Goal: Information Seeking & Learning: Learn about a topic

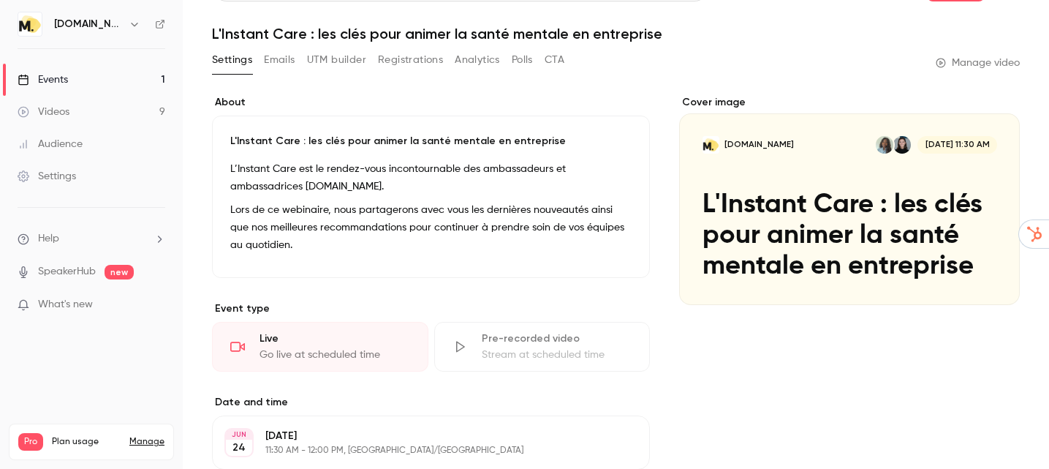
scroll to position [33, 0]
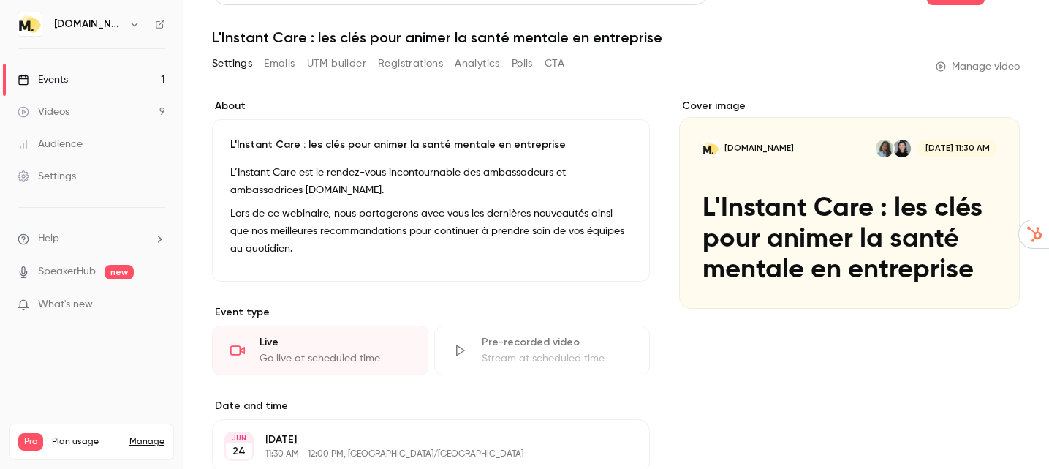
click at [80, 84] on link "Events 1" at bounding box center [91, 80] width 183 height 32
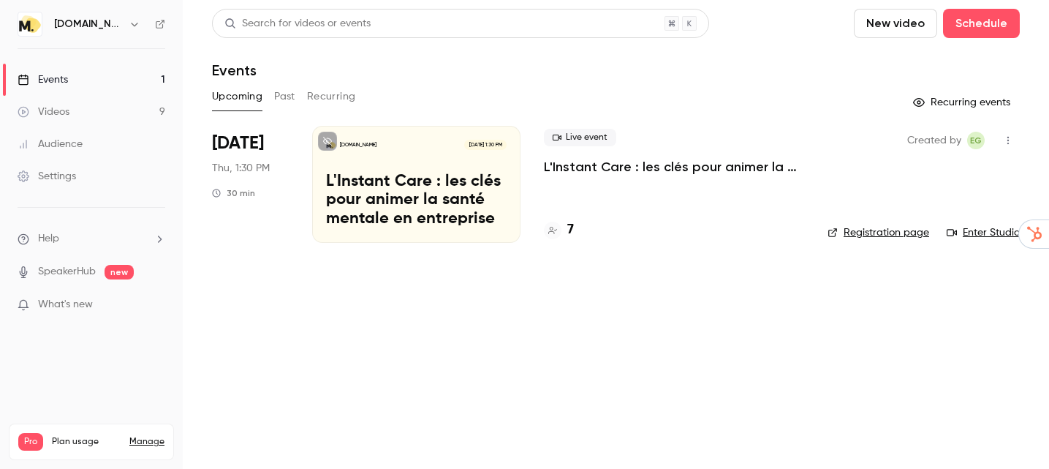
click at [293, 98] on button "Past" at bounding box center [284, 96] width 21 height 23
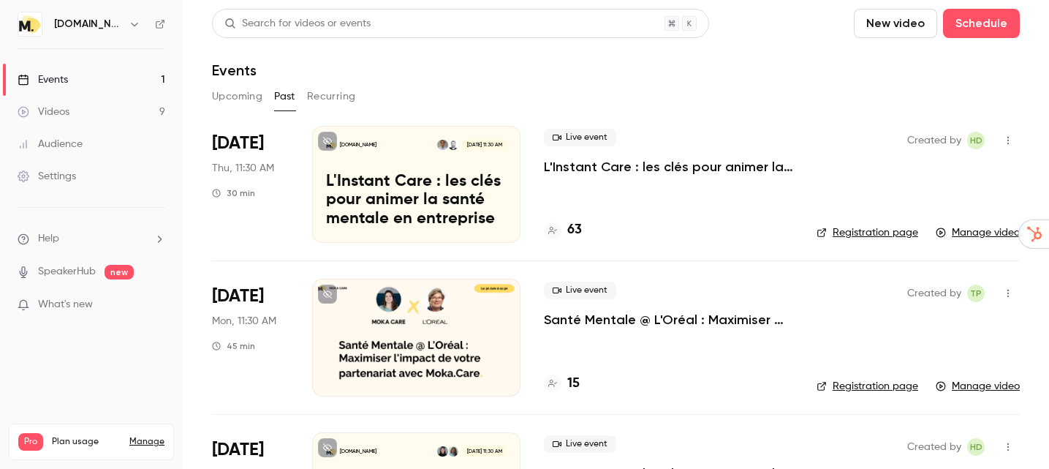
click at [400, 179] on p "L'Instant Care : les clés pour animer la santé mentale en entreprise" at bounding box center [416, 201] width 181 height 56
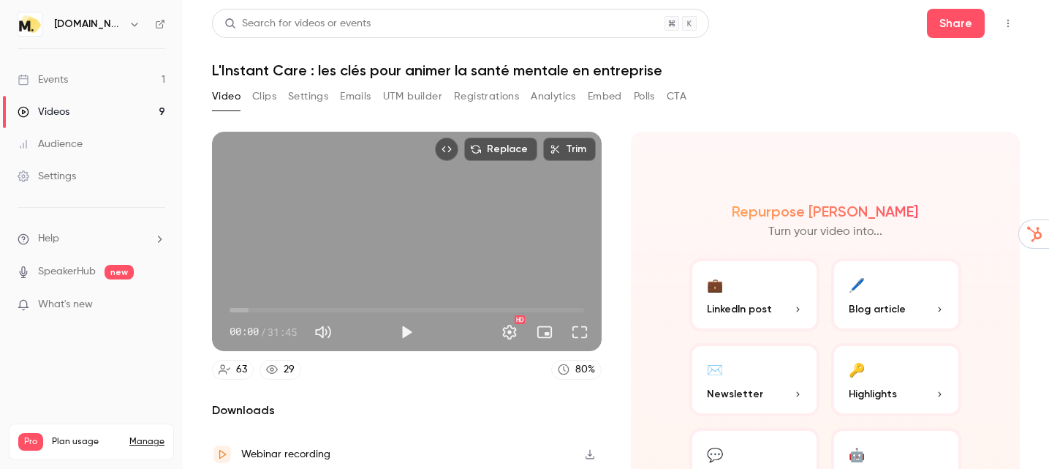
click at [534, 102] on button "Analytics" at bounding box center [553, 96] width 45 height 23
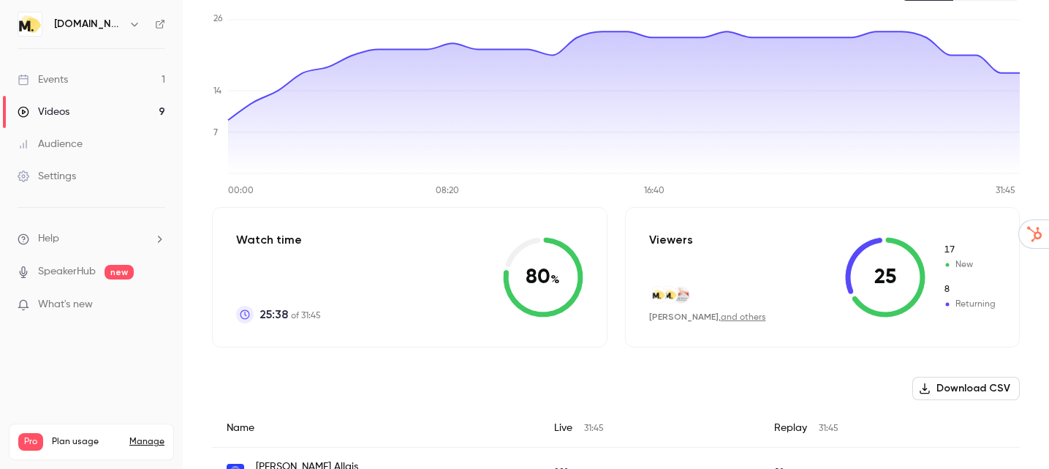
scroll to position [160, 0]
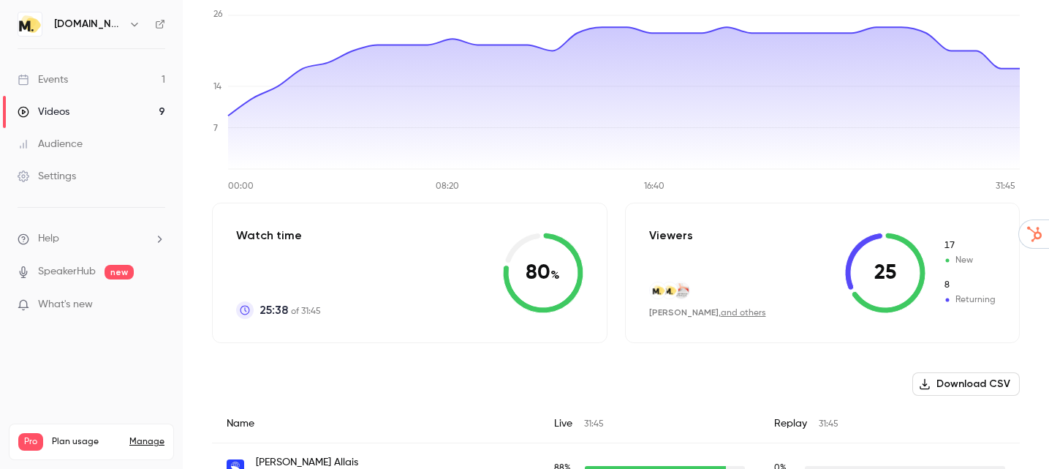
click at [721, 314] on link "and others" at bounding box center [743, 313] width 45 height 9
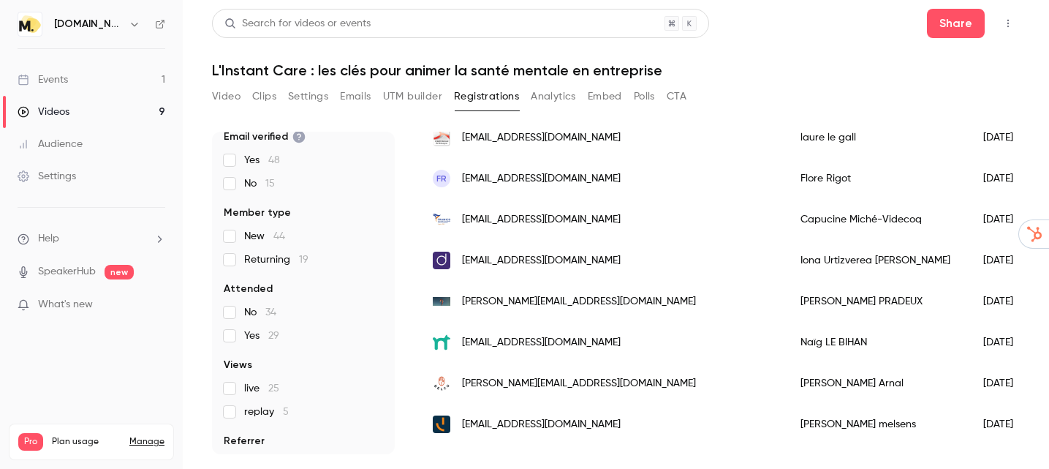
scroll to position [241, 0]
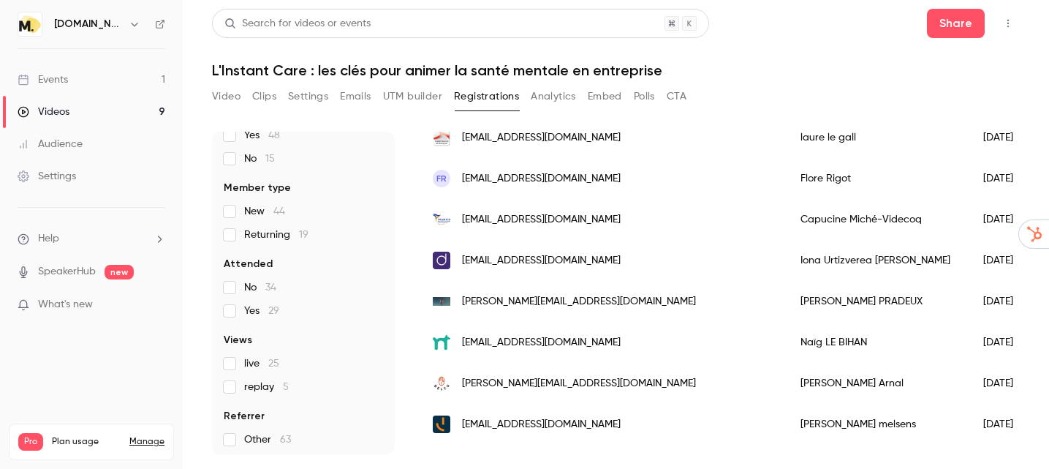
click at [635, 96] on button "Polls" at bounding box center [644, 96] width 21 height 23
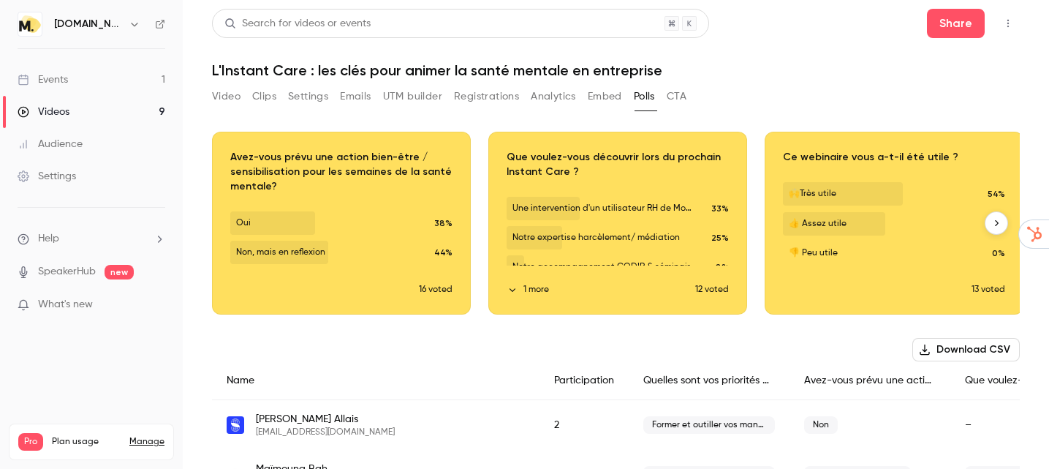
scroll to position [0, 280]
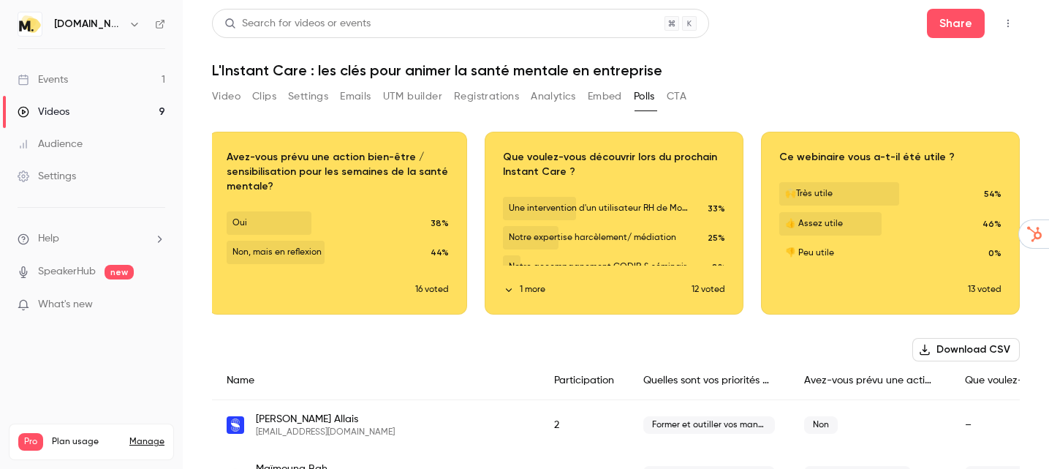
click at [76, 81] on link "Events 1" at bounding box center [91, 80] width 183 height 32
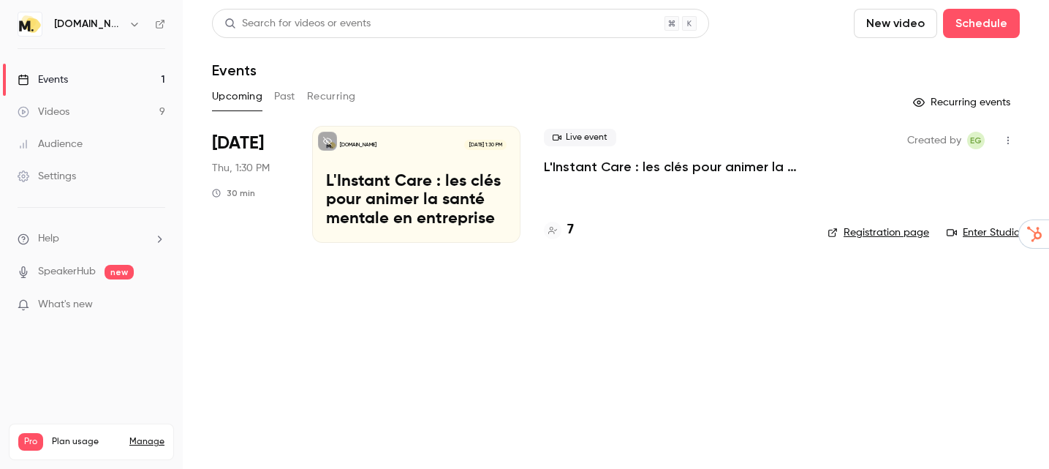
click at [291, 101] on button "Past" at bounding box center [284, 96] width 21 height 23
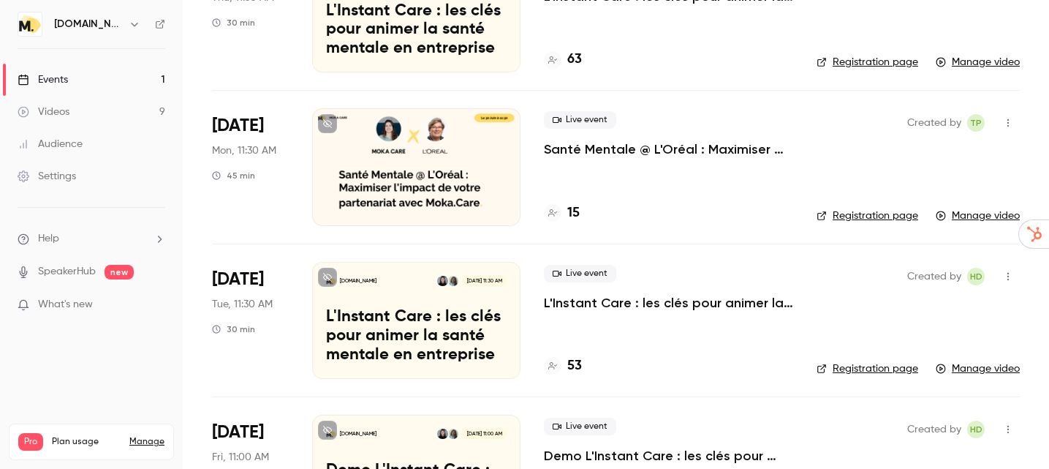
scroll to position [173, 0]
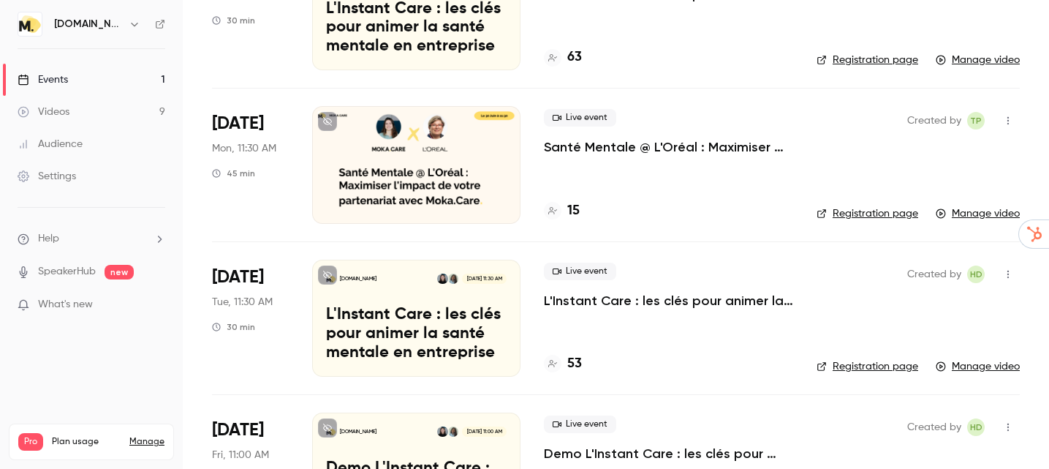
click at [407, 318] on p "L'Instant Care : les clés pour animer la santé mentale en entreprise" at bounding box center [416, 334] width 181 height 56
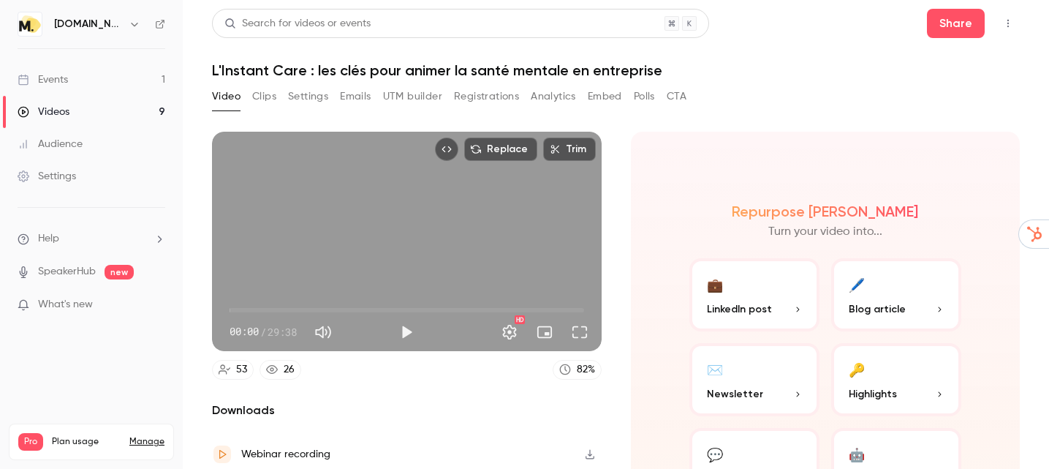
click at [637, 99] on button "Polls" at bounding box center [644, 96] width 21 height 23
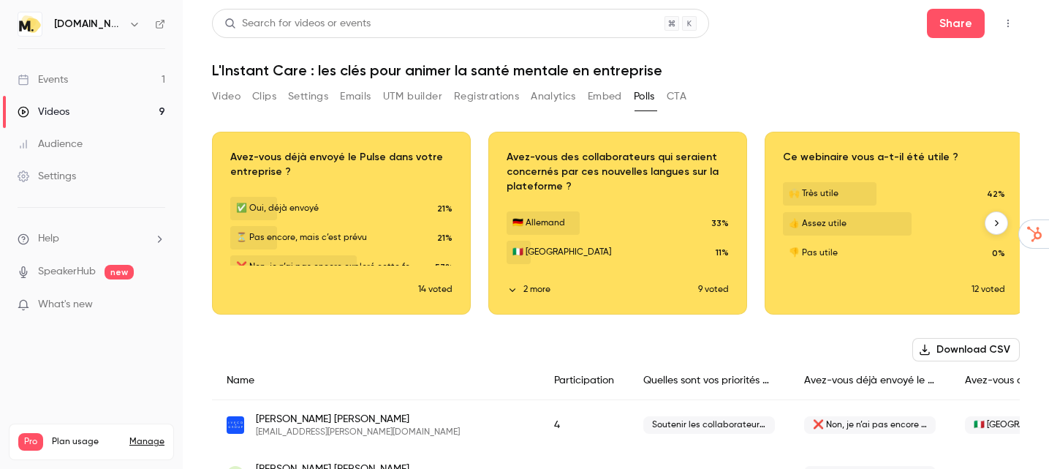
scroll to position [0, 276]
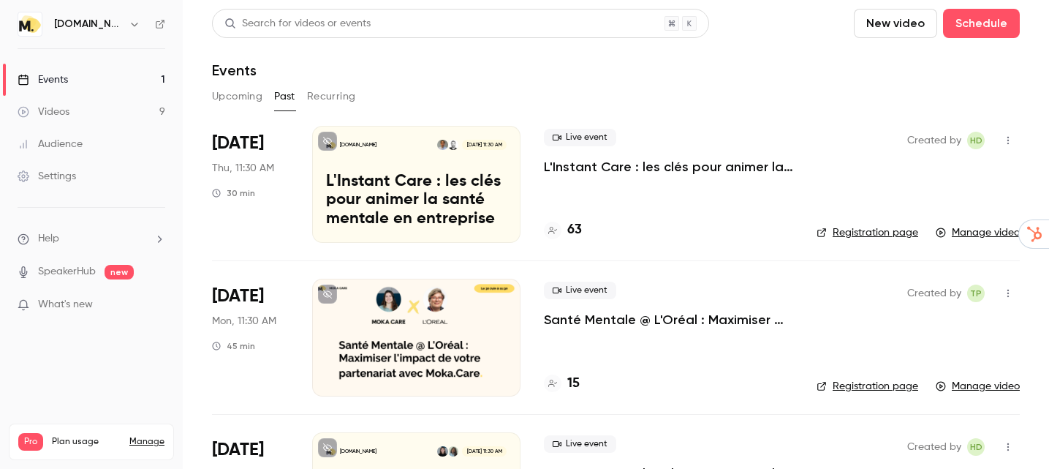
click at [607, 172] on p "L'Instant Care : les clés pour animer la santé mentale en entreprise" at bounding box center [668, 167] width 249 height 18
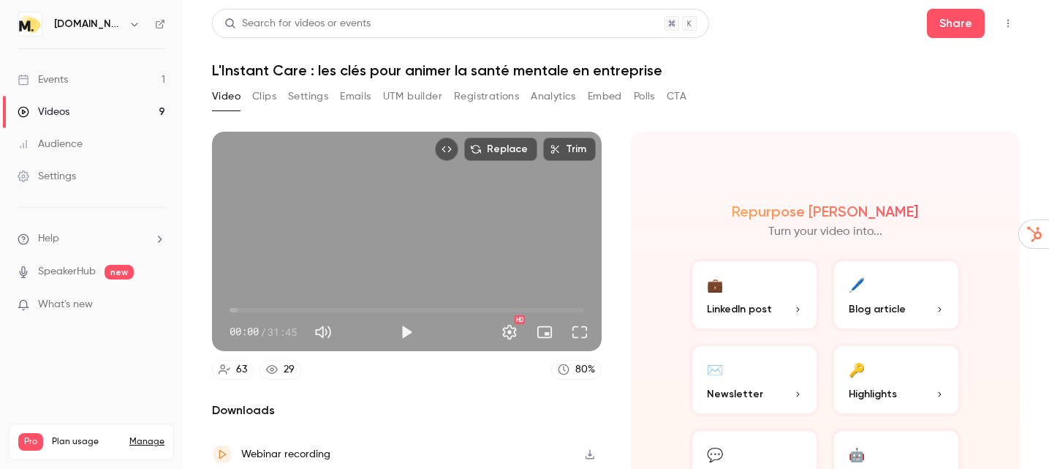
click at [633, 97] on div "Video Clips Settings Emails UTM builder Registrations Analytics Embed Polls CTA" at bounding box center [449, 96] width 474 height 23
click at [646, 97] on button "Polls" at bounding box center [644, 96] width 21 height 23
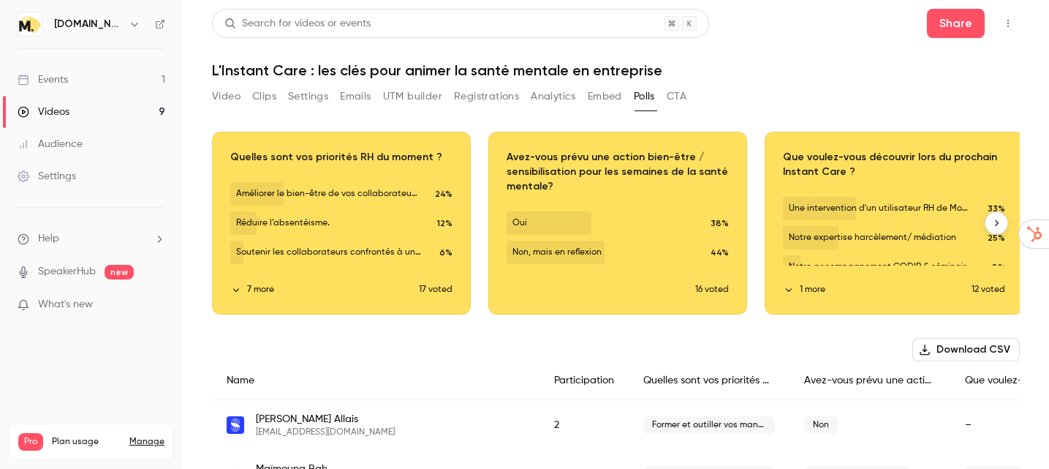
click at [995, 229] on button "button" at bounding box center [996, 222] width 23 height 23
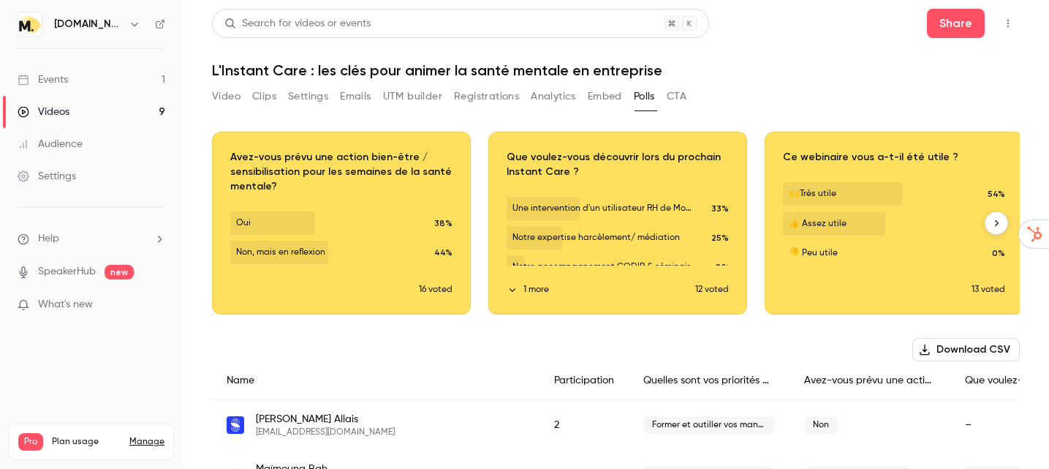
scroll to position [0, 276]
click at [529, 293] on button "1 more" at bounding box center [601, 289] width 189 height 13
